Goal: Transaction & Acquisition: Book appointment/travel/reservation

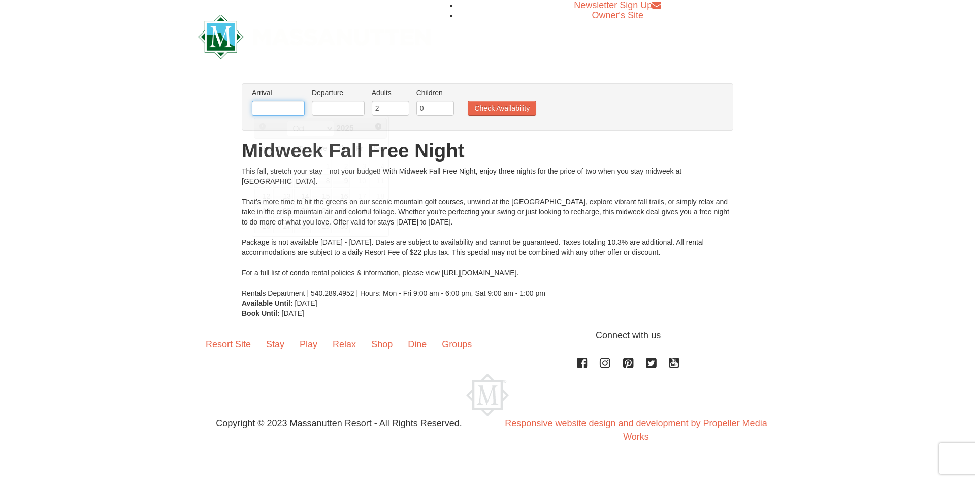
click at [288, 108] on input "text" at bounding box center [278, 108] width 53 height 15
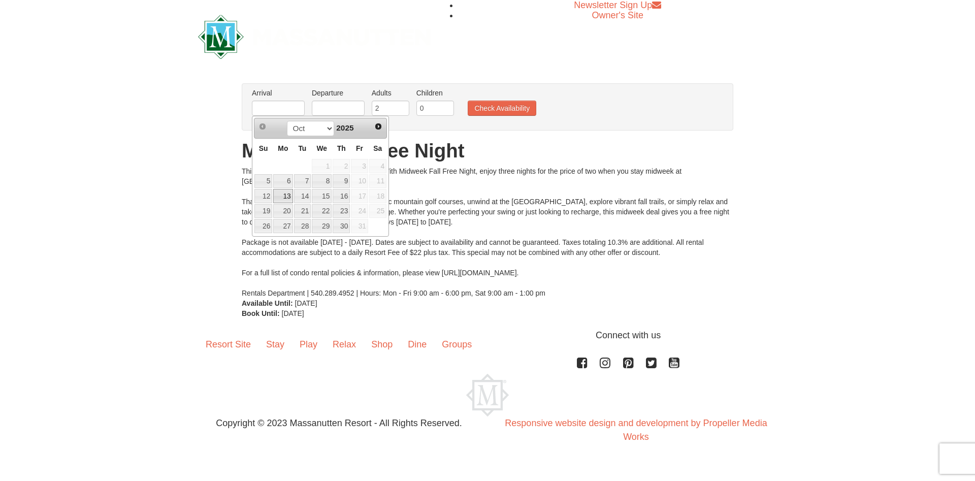
click at [285, 195] on link "13" at bounding box center [282, 196] width 19 height 14
type input "[DATE]"
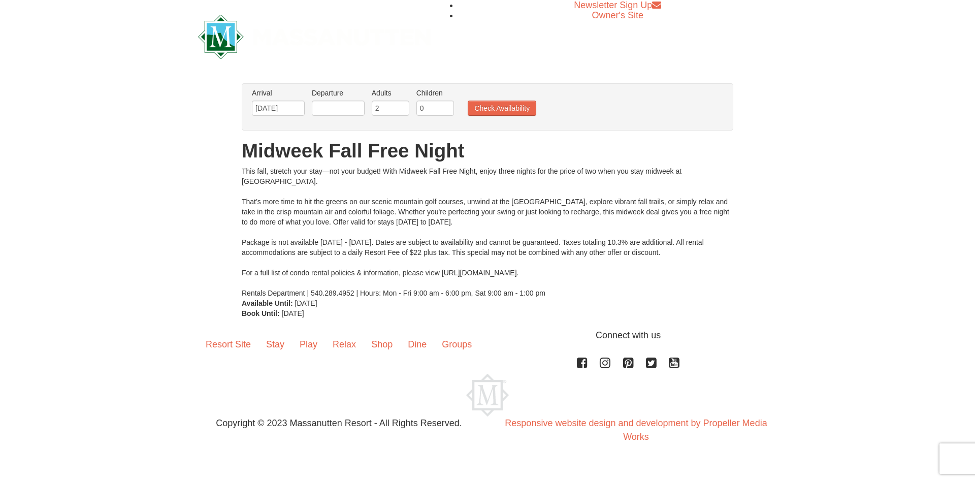
click at [336, 100] on li "Departure Please format dates MM/DD/YYYY Please format dates MM/DD/YYYY" at bounding box center [338, 104] width 58 height 33
click at [355, 109] on input "text" at bounding box center [338, 108] width 53 height 15
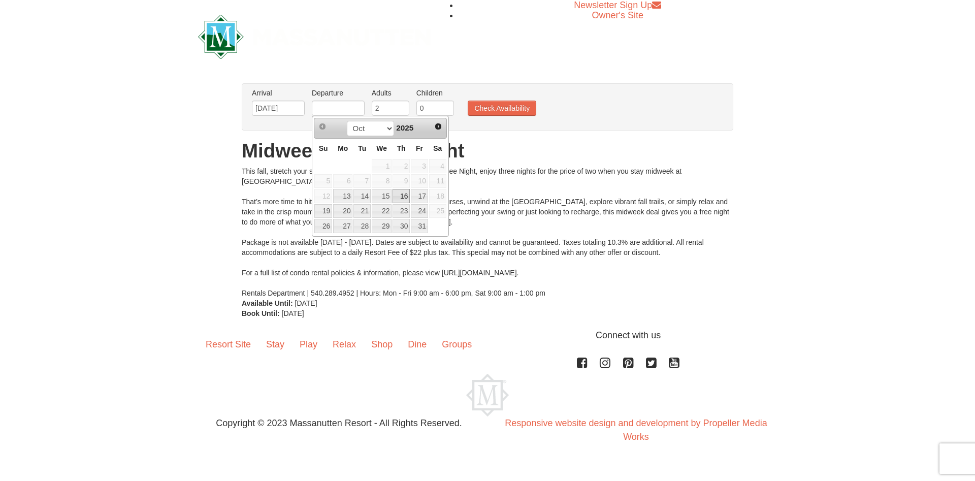
click at [398, 200] on link "16" at bounding box center [401, 196] width 17 height 14
type input "[DATE]"
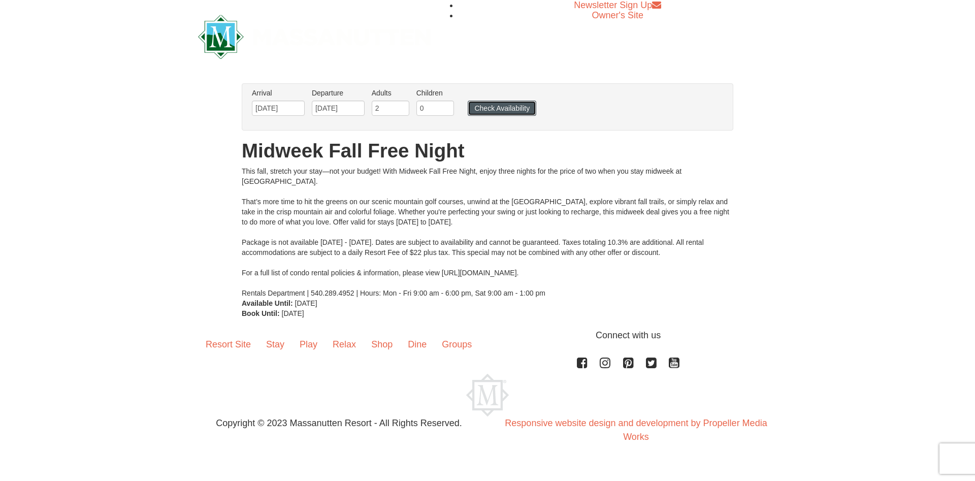
click at [501, 108] on button "Check Availability" at bounding box center [502, 108] width 69 height 15
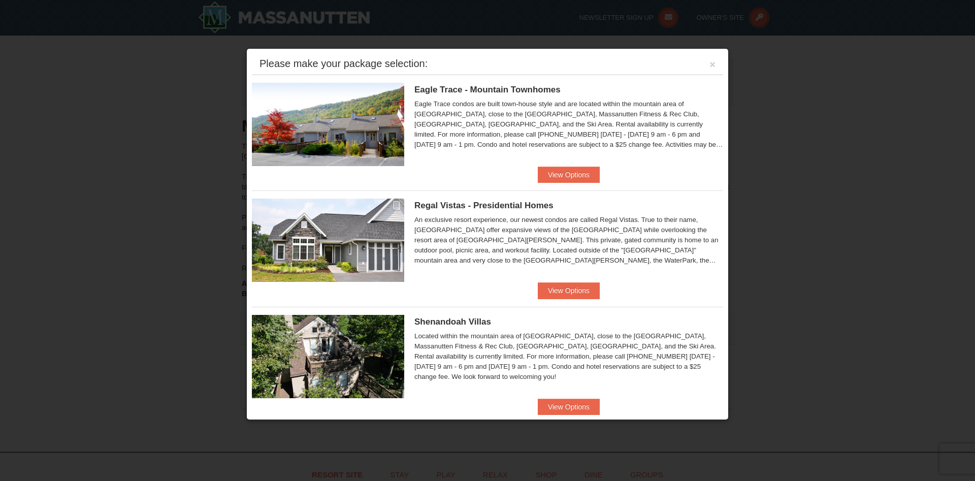
scroll to position [214, 0]
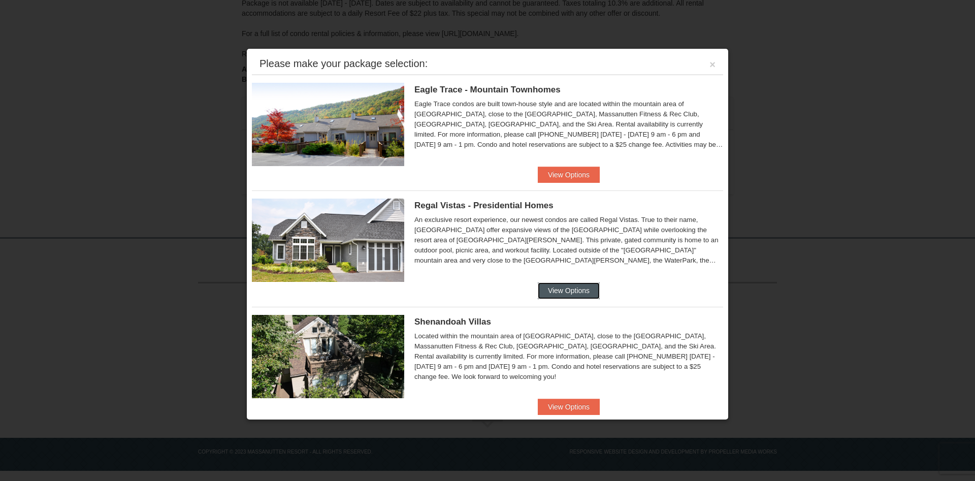
click at [565, 290] on button "View Options" at bounding box center [569, 290] width 62 height 16
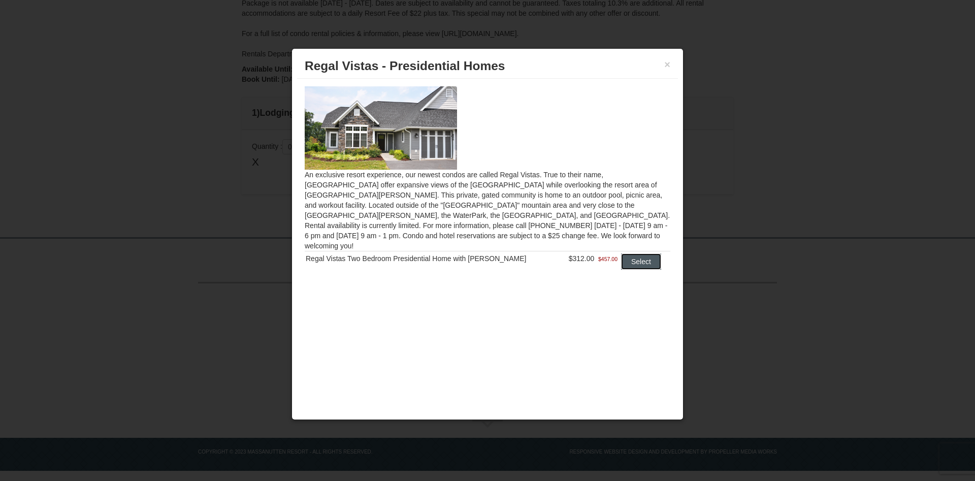
click at [632, 253] on button "Select" at bounding box center [641, 261] width 40 height 16
